Goal: Navigation & Orientation: Find specific page/section

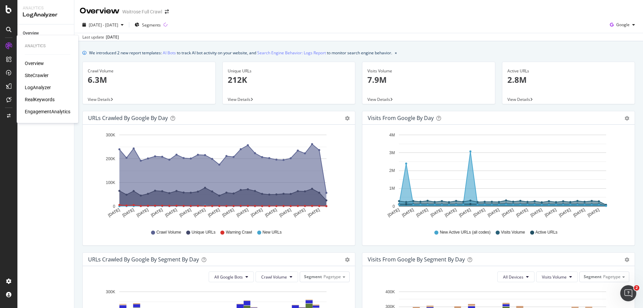
click at [37, 76] on div "SiteCrawler" at bounding box center [37, 75] width 24 height 7
